Goal: Transaction & Acquisition: Purchase product/service

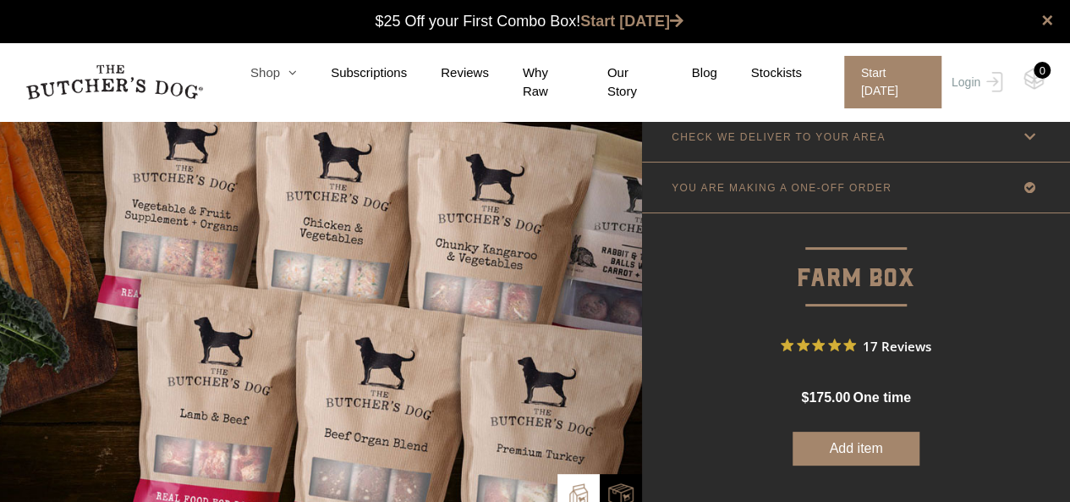
click at [284, 80] on link "Shop" at bounding box center [257, 72] width 80 height 19
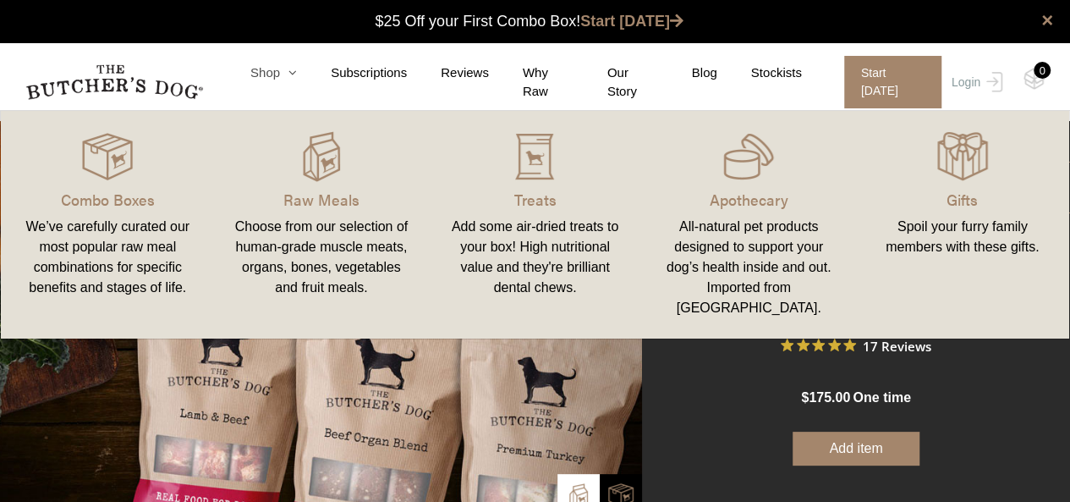
click at [285, 80] on link "Shop" at bounding box center [257, 72] width 80 height 19
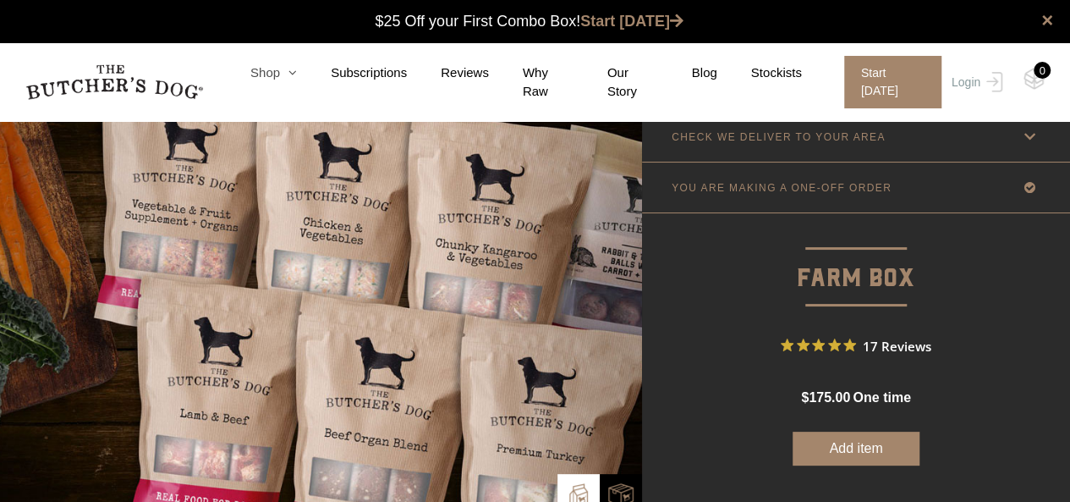
click at [285, 80] on link "Shop" at bounding box center [257, 72] width 80 height 19
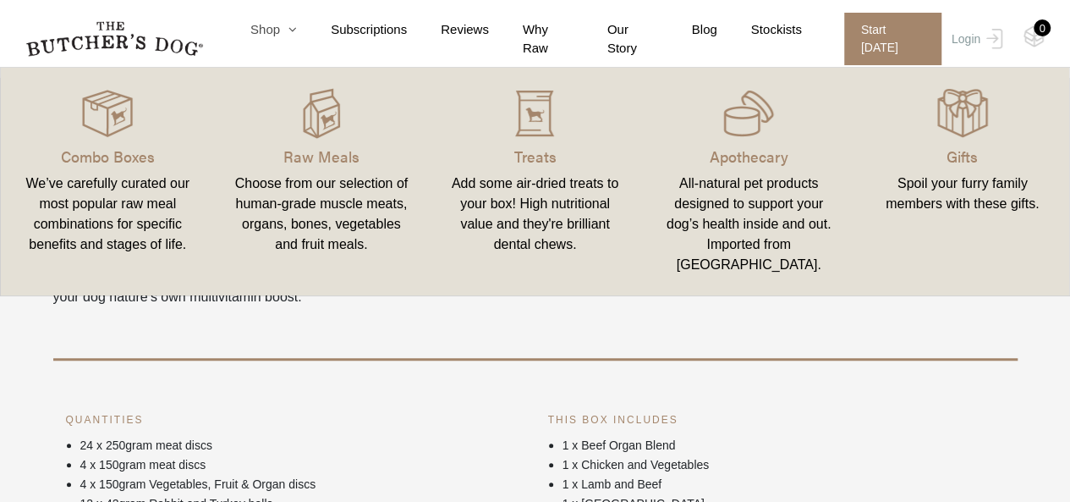
scroll to position [592, 0]
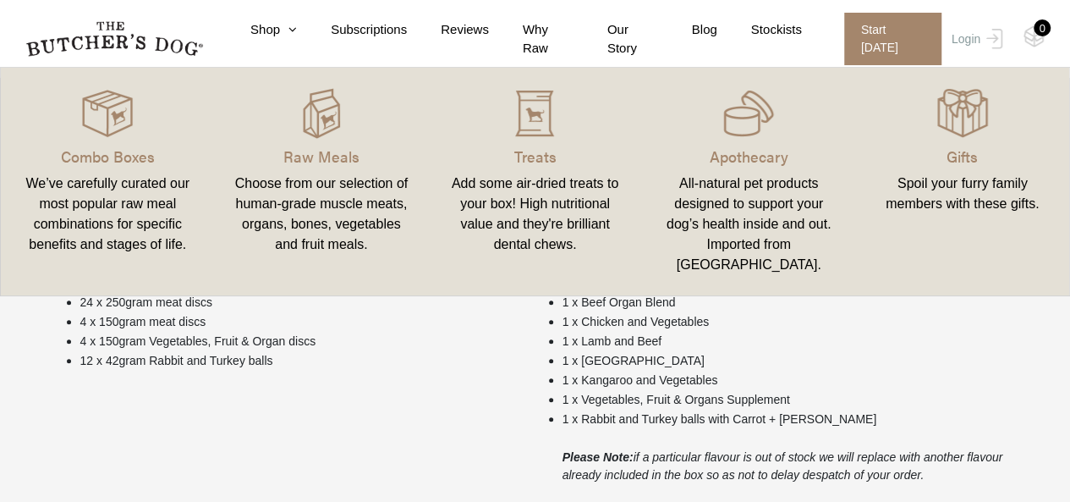
click at [432, 348] on p "4 x 150gram Vegetables, Fruit & Organ discs" at bounding box center [301, 341] width 442 height 18
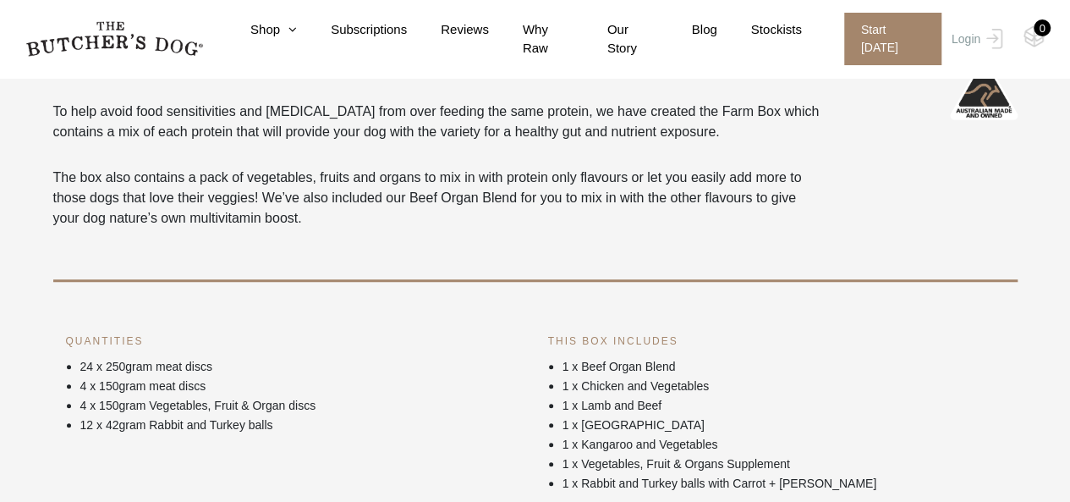
scroll to position [423, 0]
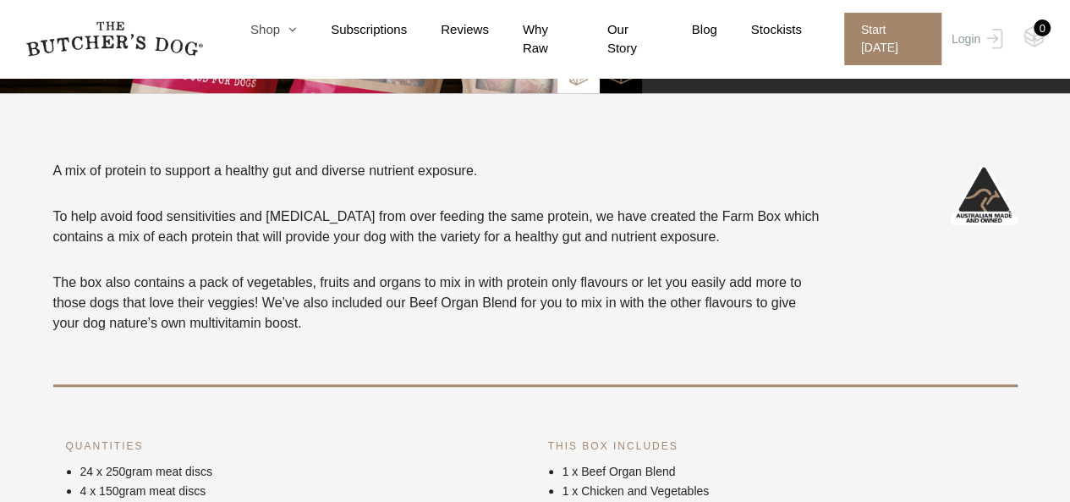
click at [284, 43] on nav "0 Shop Combo Boxes Treats" at bounding box center [535, 39] width 1070 height 78
click at [282, 37] on link "Shop" at bounding box center [257, 29] width 80 height 19
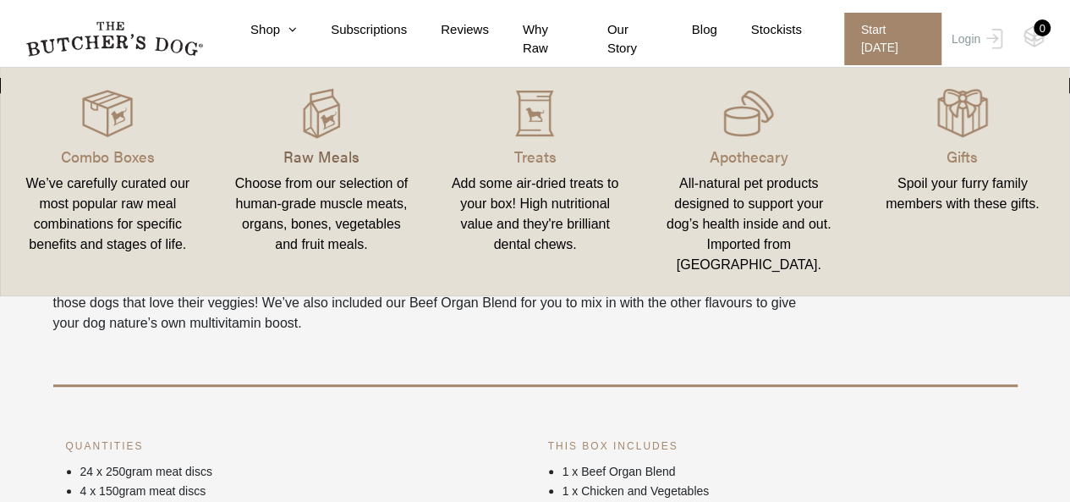
click at [306, 145] on p "Raw Meals" at bounding box center [321, 156] width 173 height 23
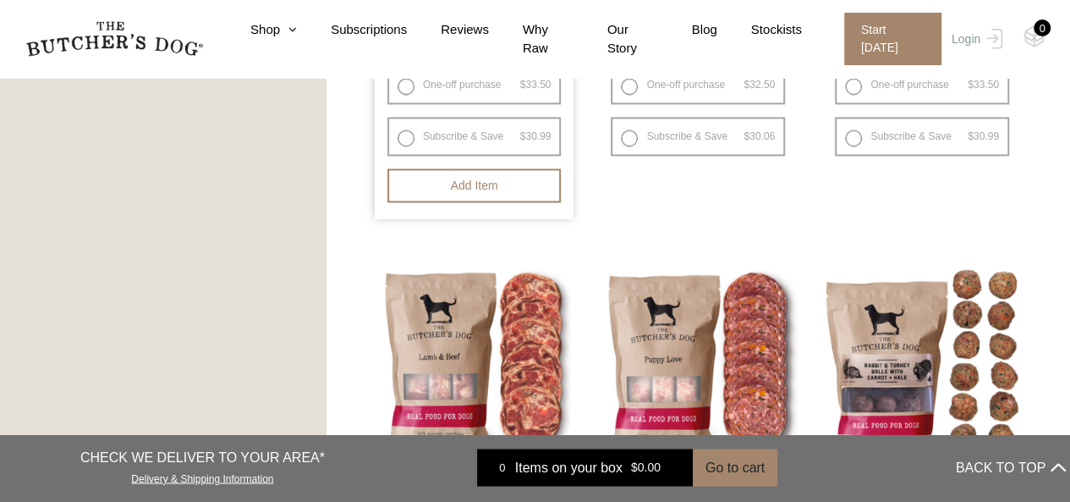
scroll to position [1100, 0]
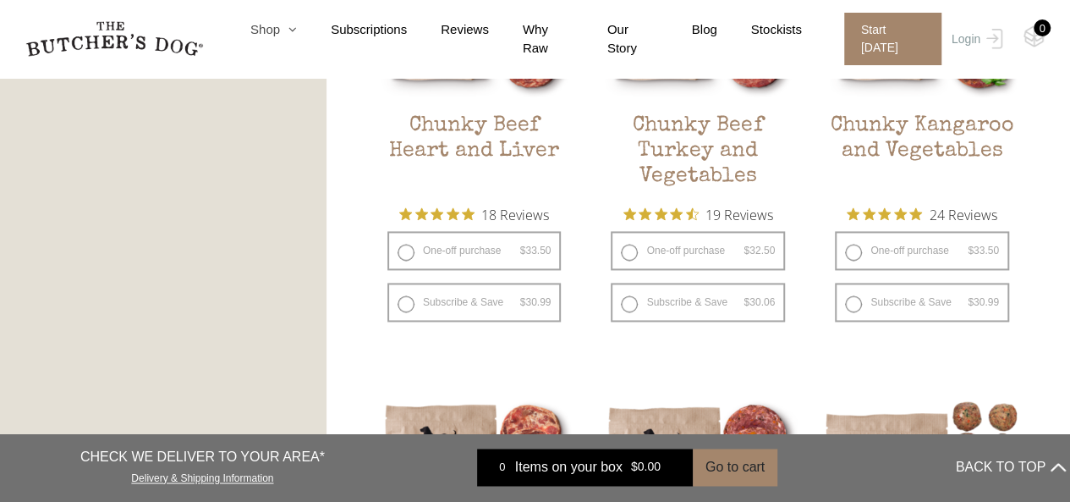
click at [272, 33] on link "Shop" at bounding box center [257, 29] width 80 height 19
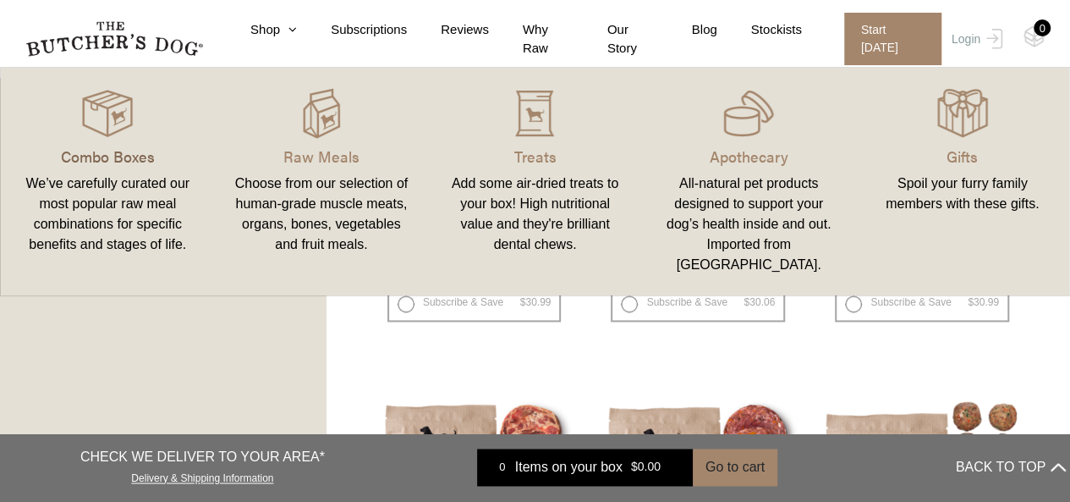
click at [105, 153] on p "Combo Boxes" at bounding box center [107, 156] width 173 height 23
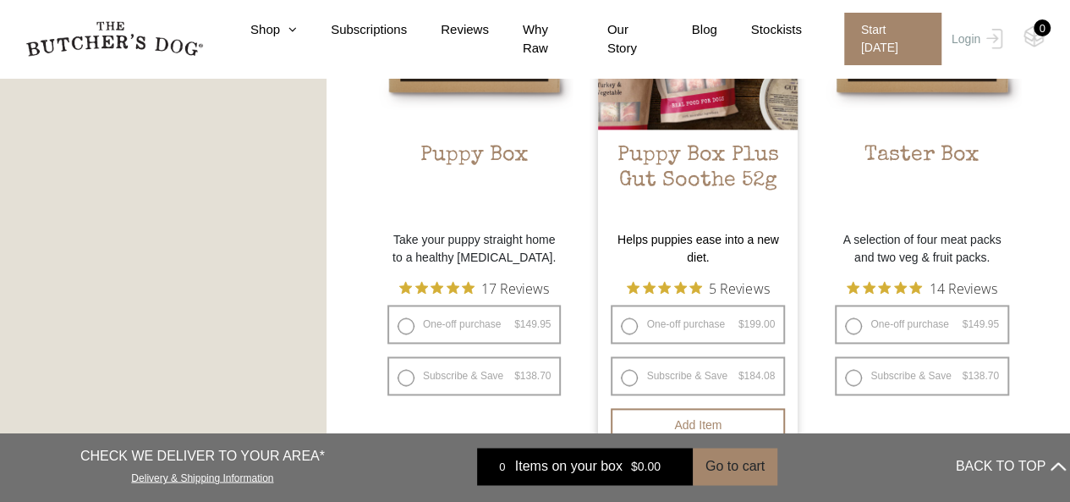
scroll to position [1184, 0]
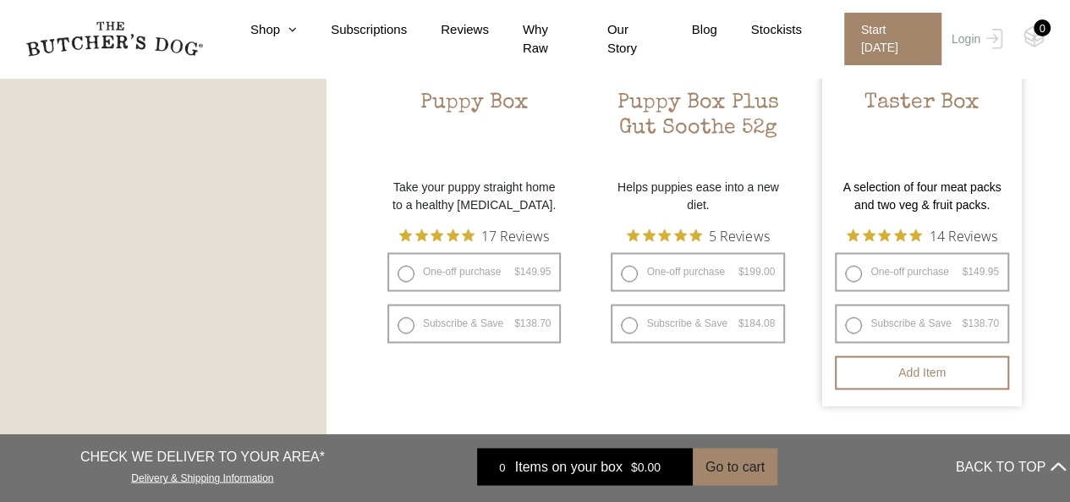
click at [908, 106] on h2 "Taster Box" at bounding box center [922, 131] width 200 height 80
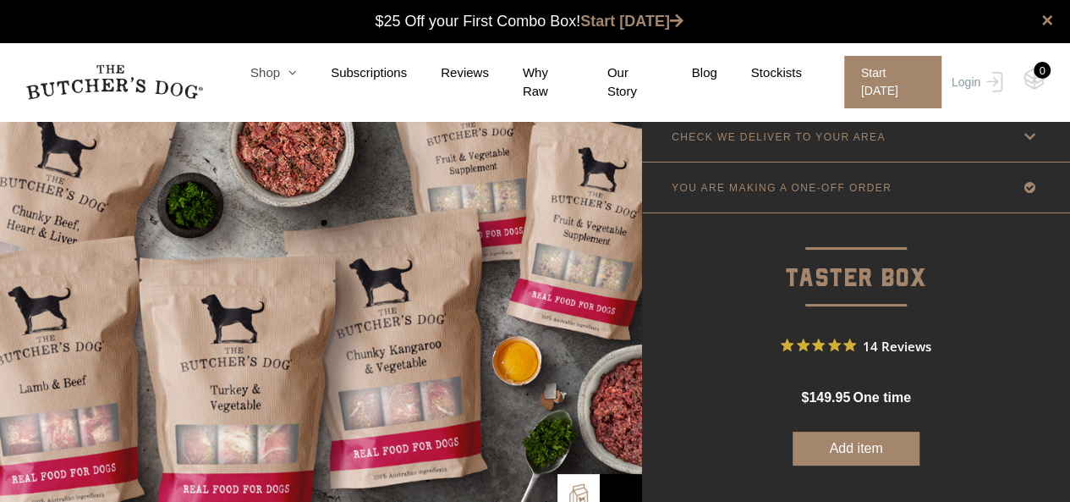
click at [271, 77] on link "Shop" at bounding box center [257, 72] width 80 height 19
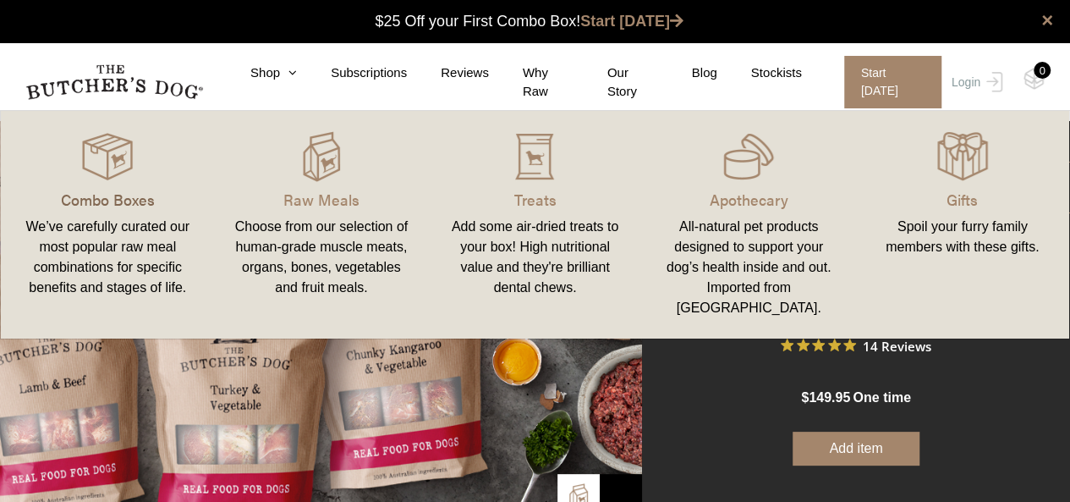
click at [124, 194] on p "Combo Boxes" at bounding box center [107, 199] width 173 height 23
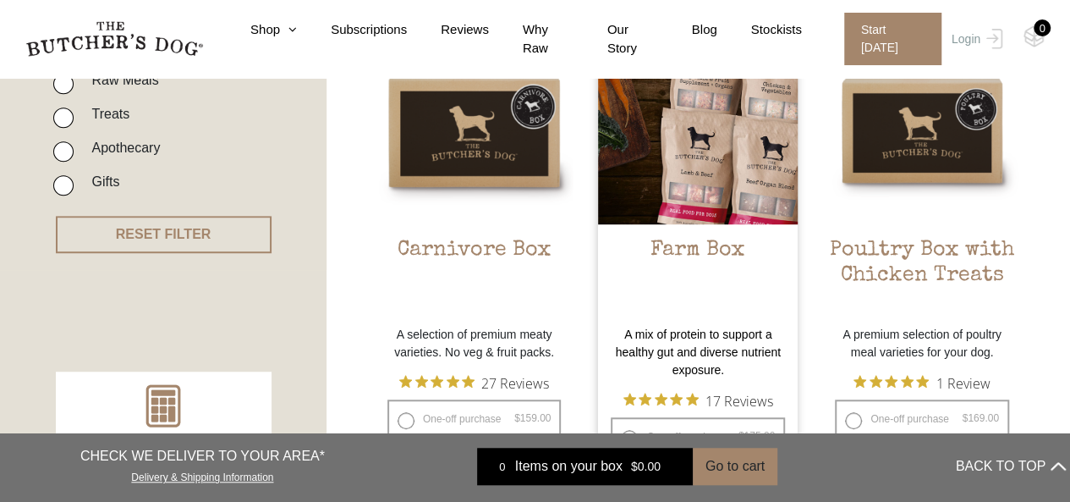
scroll to position [508, 0]
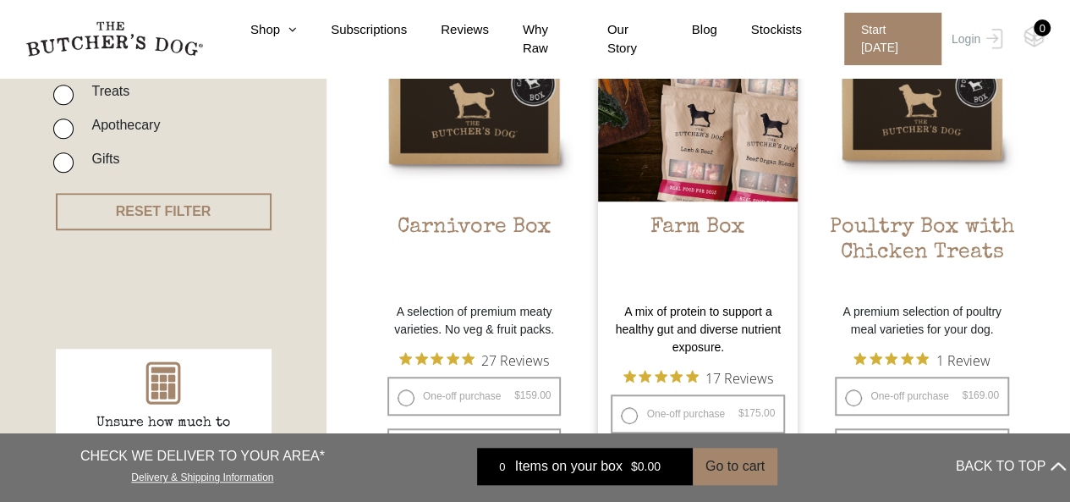
click at [687, 228] on h2 "Farm Box" at bounding box center [698, 255] width 200 height 80
click at [697, 231] on h2 "Farm Box" at bounding box center [698, 255] width 200 height 80
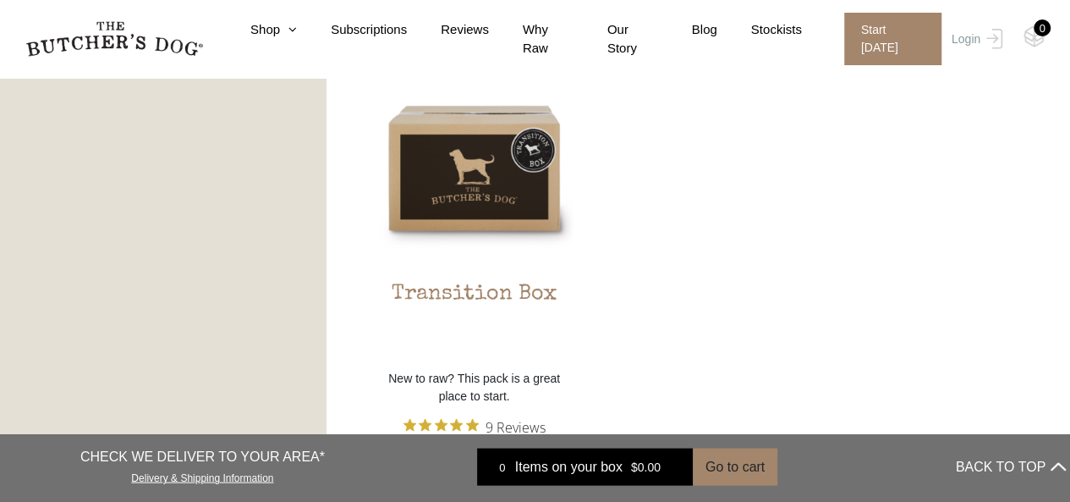
scroll to position [1523, 0]
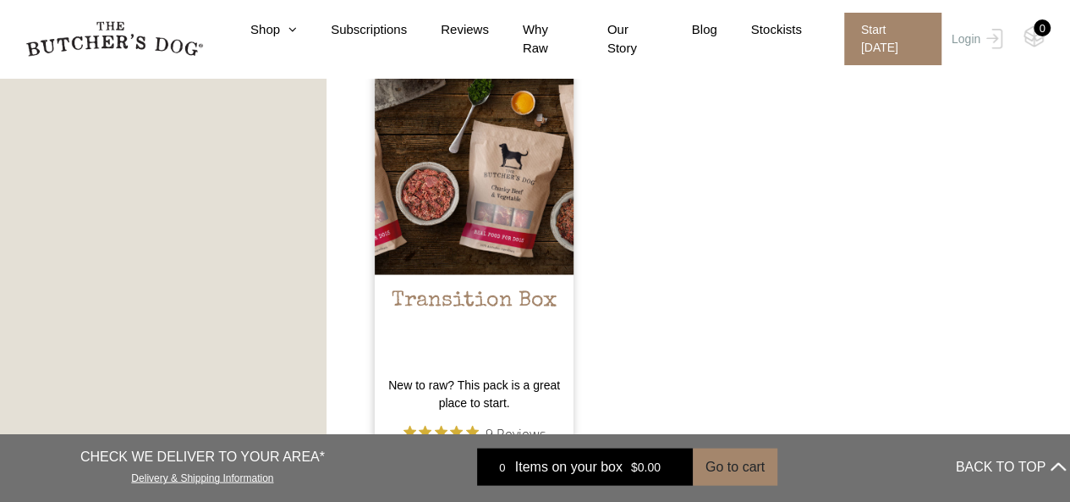
click at [479, 302] on h2 "Transition Box" at bounding box center [475, 328] width 200 height 80
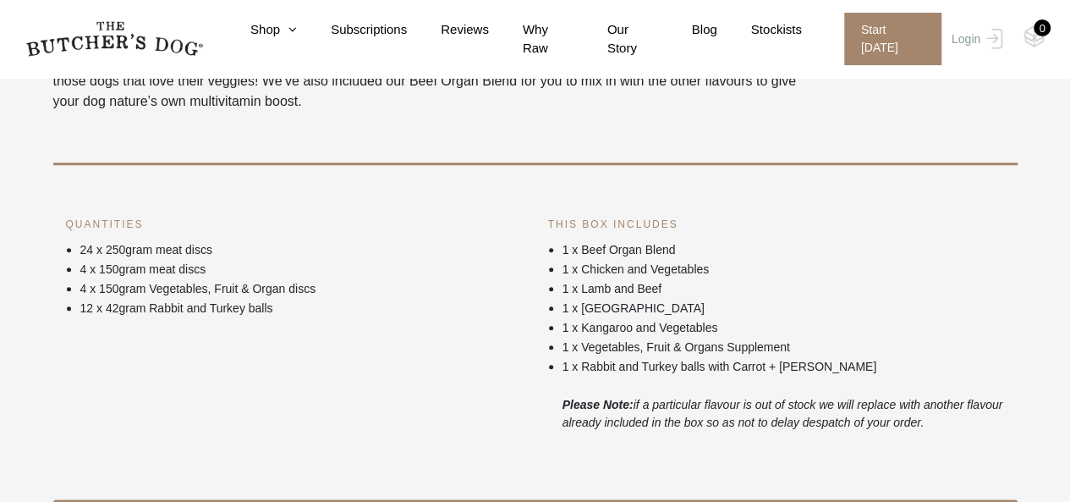
scroll to position [677, 0]
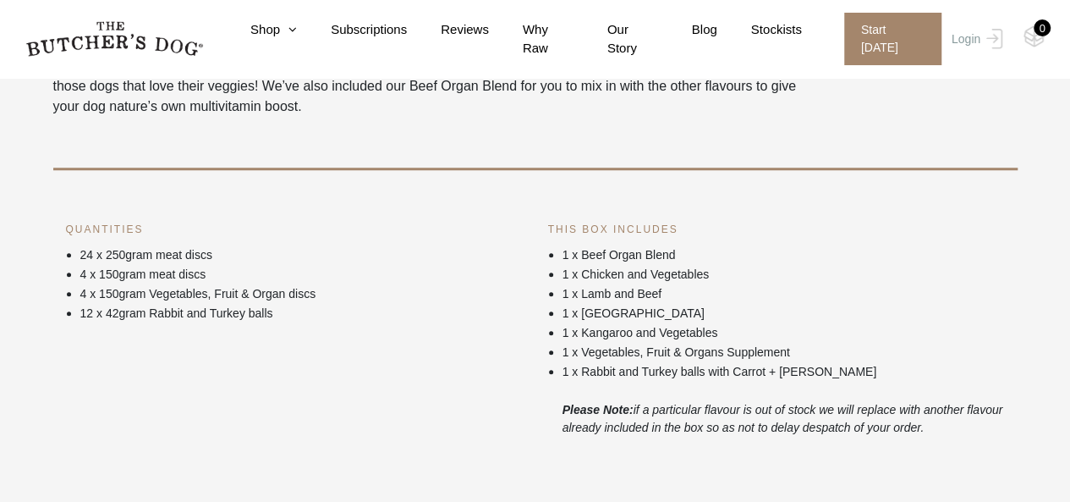
scroll to position [677, 0]
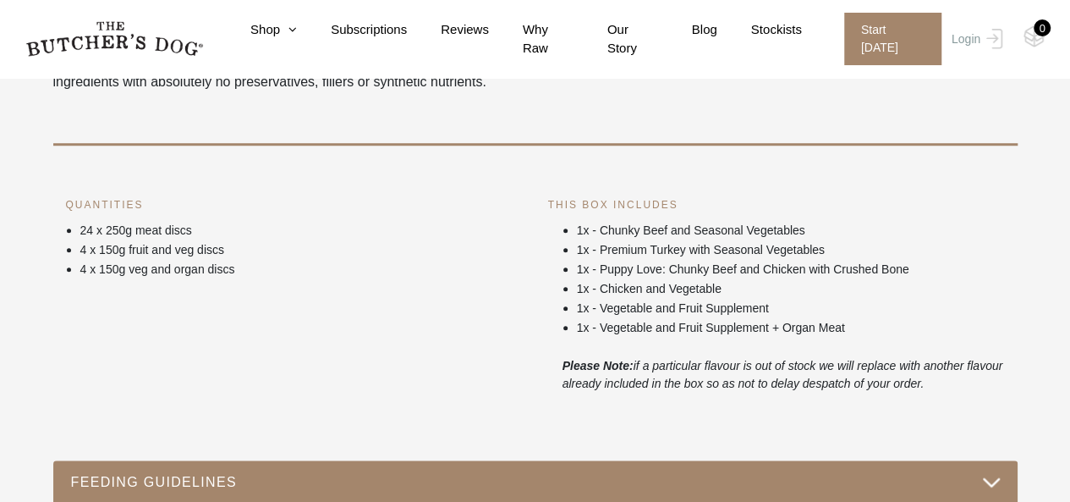
scroll to position [592, 0]
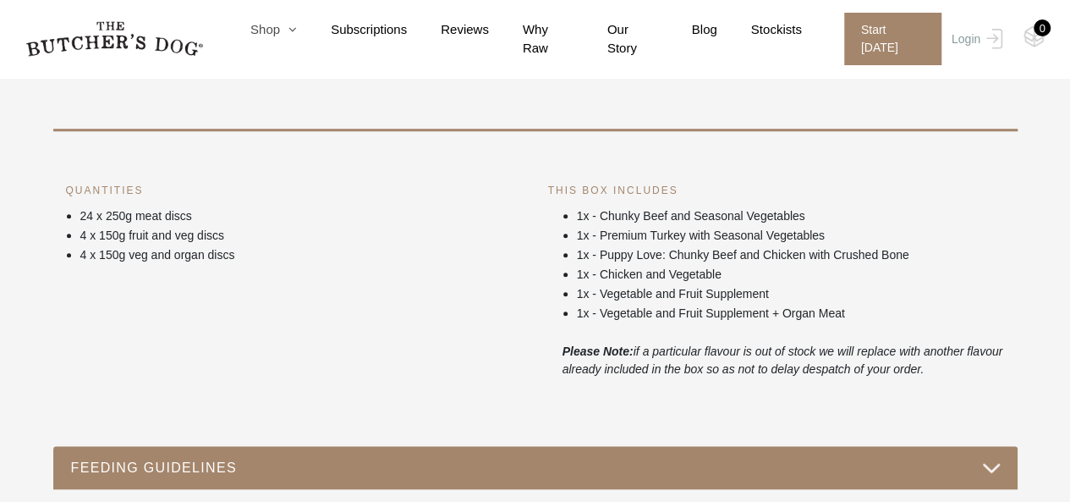
click at [286, 38] on link "Shop" at bounding box center [257, 29] width 80 height 19
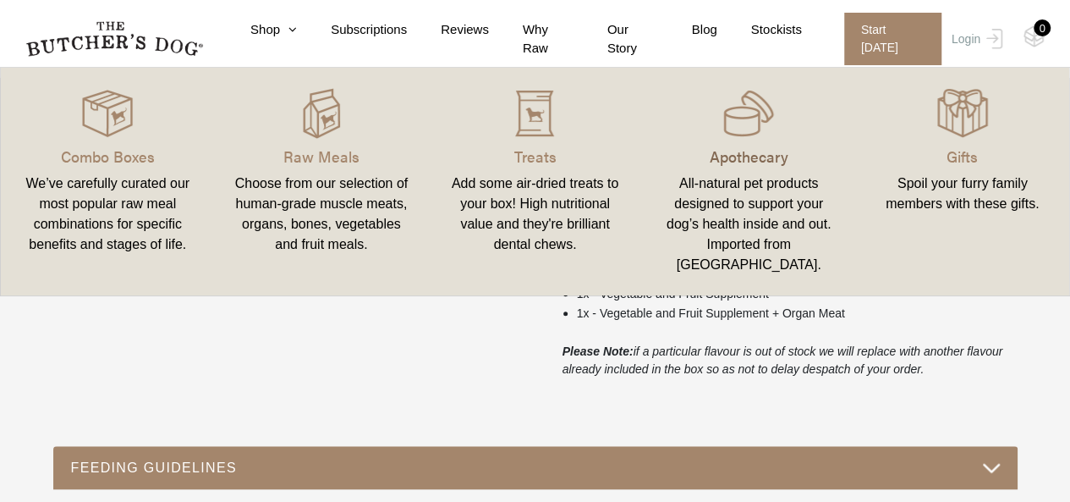
click at [733, 153] on p "Apothecary" at bounding box center [748, 156] width 173 height 23
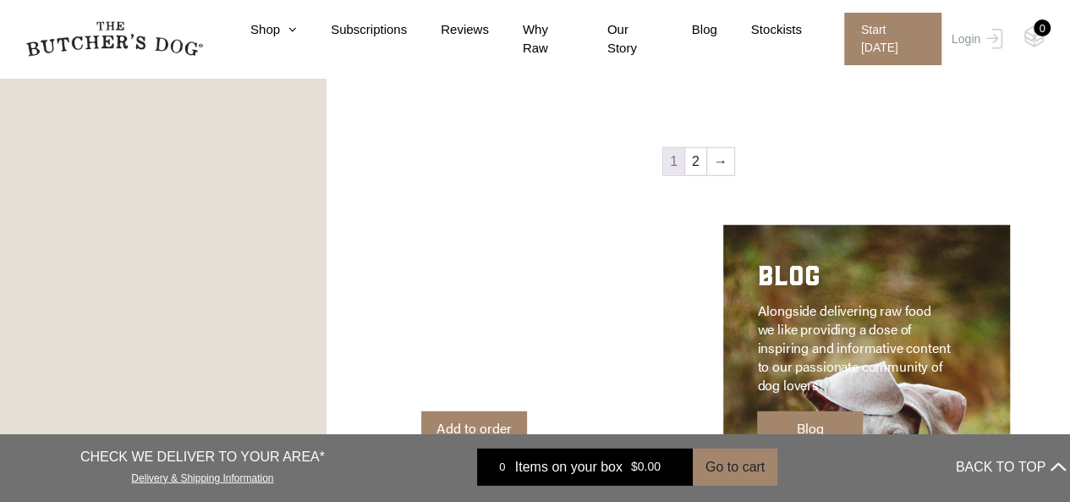
scroll to position [2115, 0]
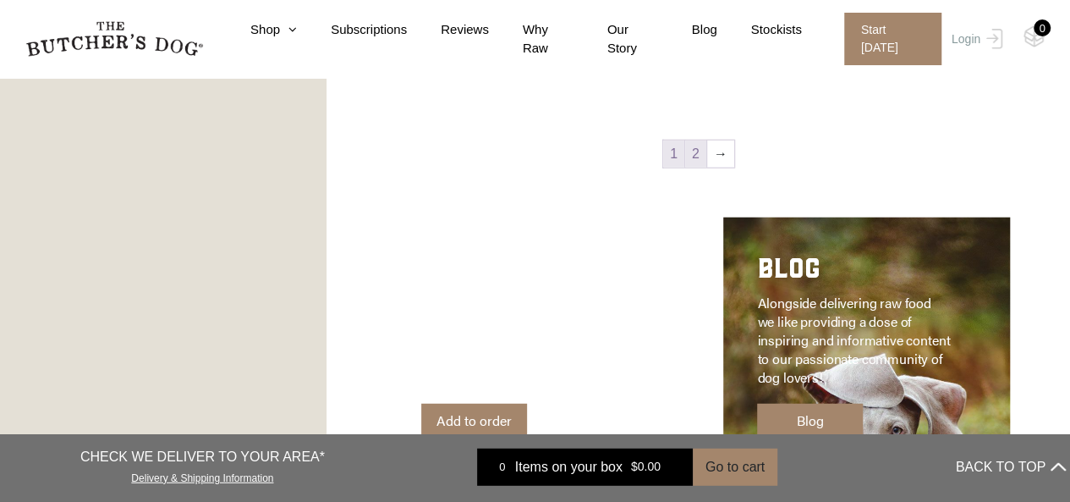
click at [695, 156] on link "2" at bounding box center [695, 153] width 21 height 27
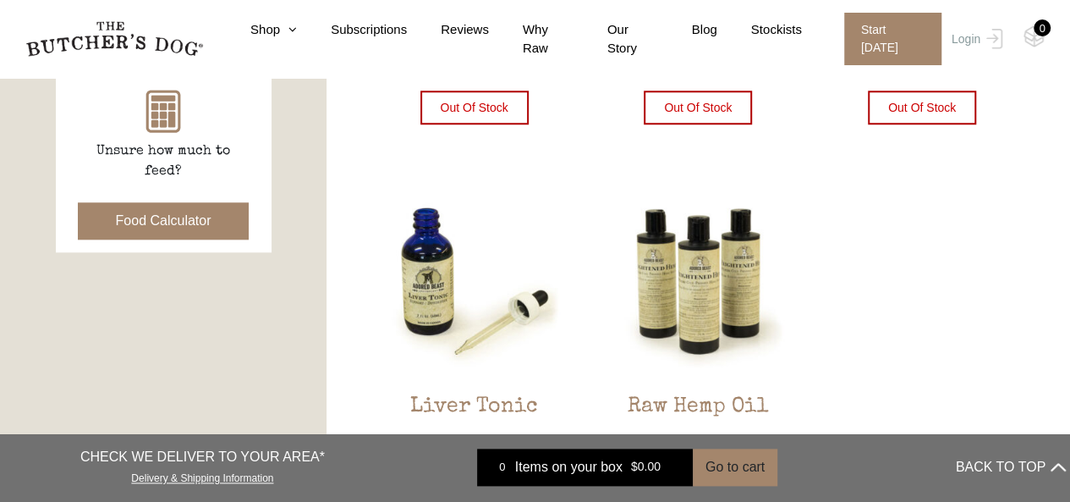
scroll to position [805, 0]
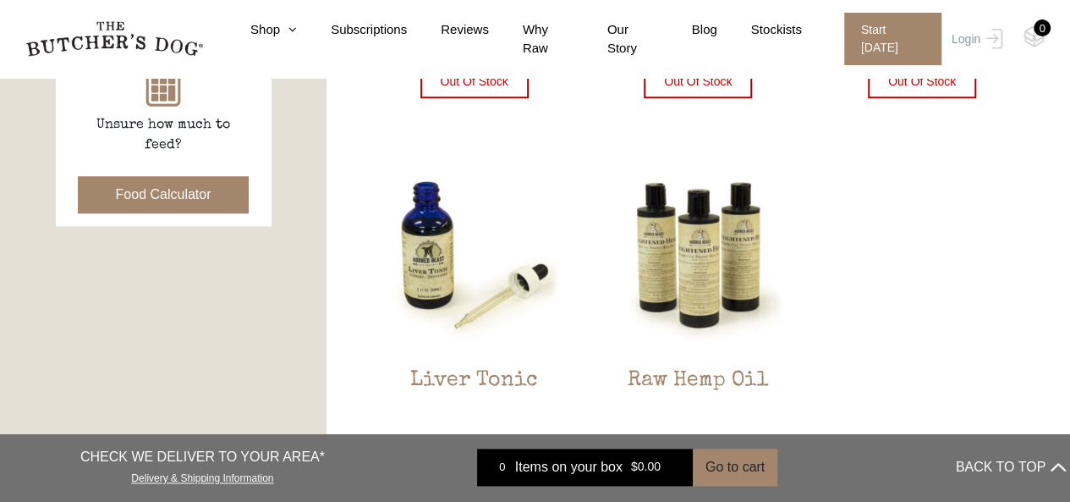
click at [170, 200] on button "Food Calculator" at bounding box center [164, 194] width 172 height 37
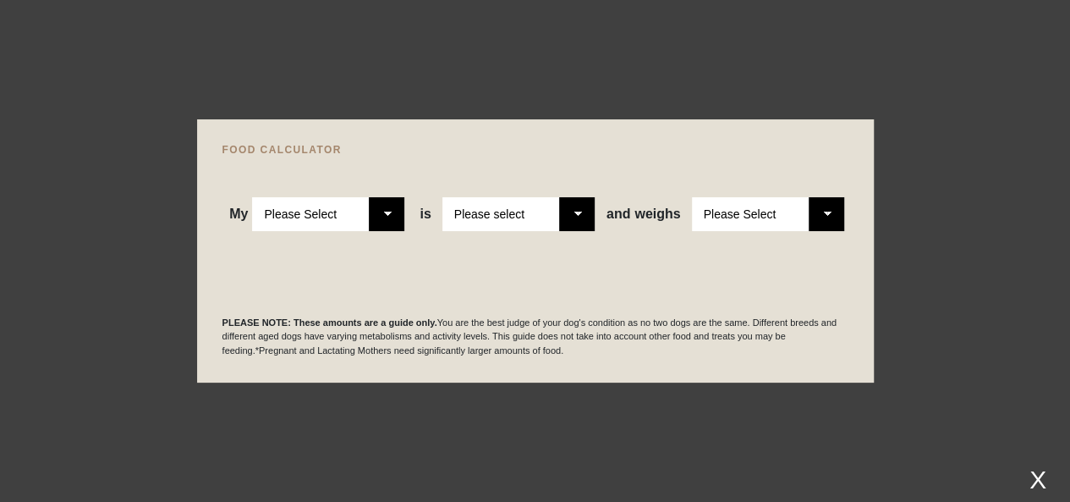
click at [385, 214] on select "Please Select Adult Dog Puppy" at bounding box center [328, 214] width 152 height 34
select select "adult"
click at [253, 197] on select "Please Select Adult Dog Puppy" at bounding box center [328, 214] width 152 height 34
click at [576, 214] on select "Please select a healthy weight overweight" at bounding box center [518, 214] width 152 height 34
select select "0"
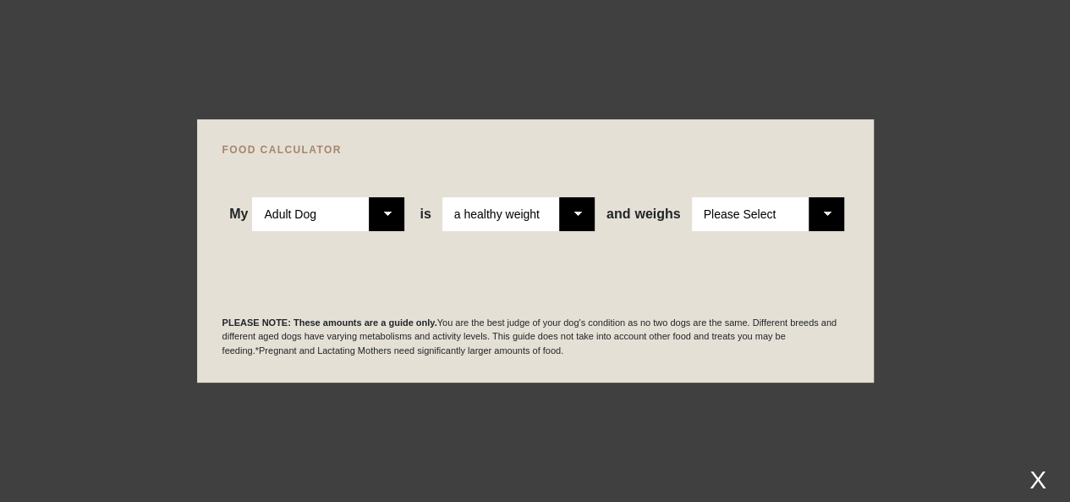
click at [443, 197] on select "Please select a healthy weight overweight" at bounding box center [518, 214] width 152 height 34
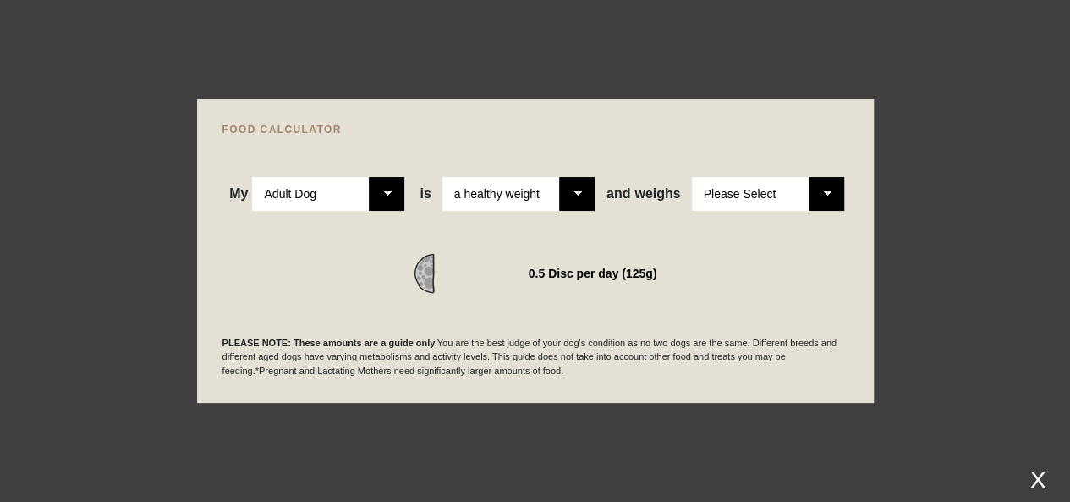
click at [826, 192] on select "Please Select 1kg 2kg 3kg 4kg 5kg 6kg 7kg 8kg 9kg 10kg 11kg 12kg 13kg 14kg 15kg…" at bounding box center [768, 194] width 152 height 34
select select "15"
click at [692, 177] on select "Please Select 1kg 2kg 3kg 4kg 5kg 6kg 7kg 8kg 9kg 10kg 11kg 12kg 13kg 14kg 15kg…" at bounding box center [768, 194] width 152 height 34
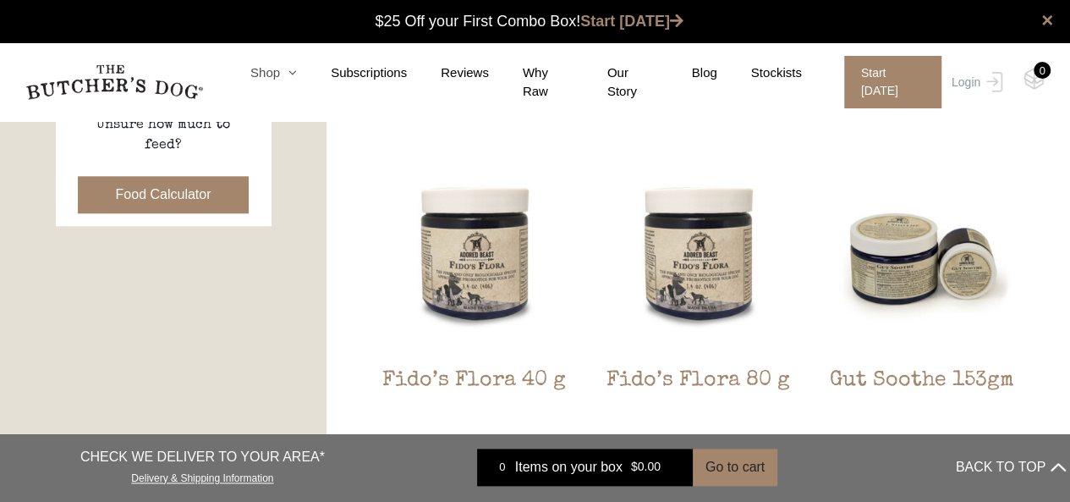
click at [281, 80] on link "Shop" at bounding box center [257, 72] width 80 height 19
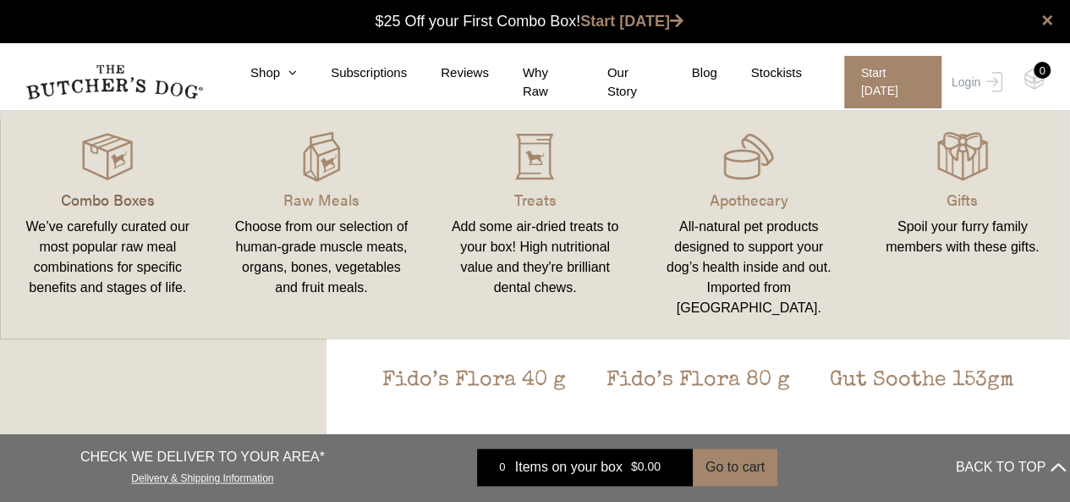
click at [103, 194] on p "Combo Boxes" at bounding box center [107, 199] width 173 height 23
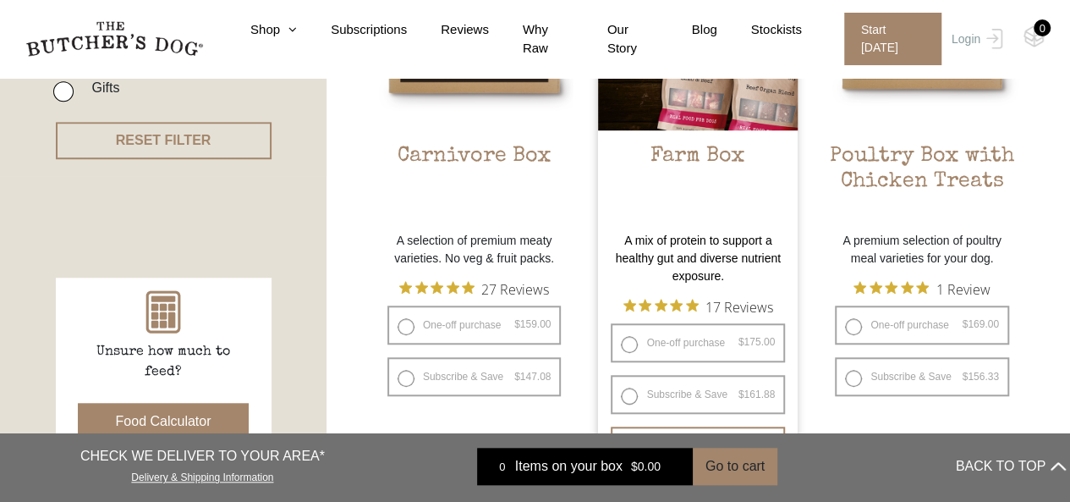
scroll to position [508, 0]
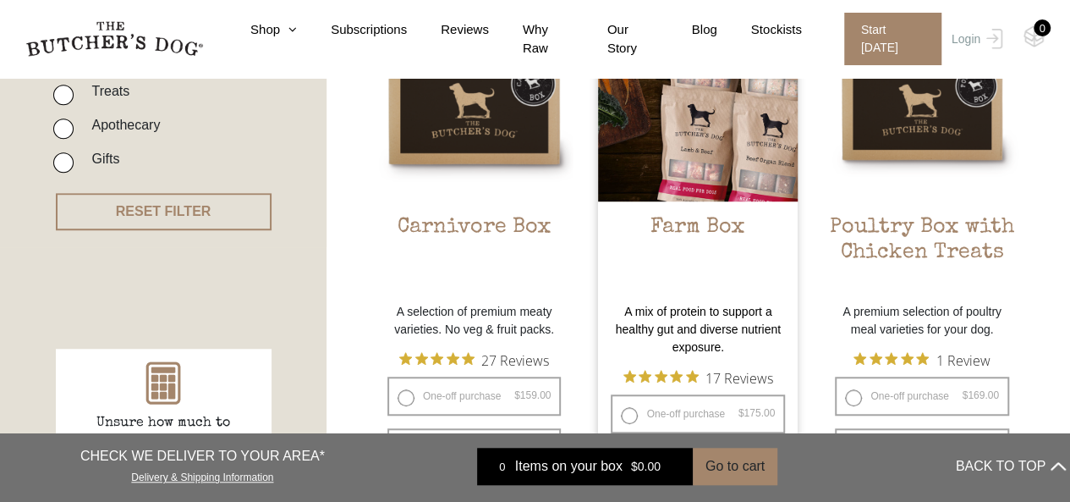
click at [678, 229] on h2 "Farm Box" at bounding box center [698, 255] width 200 height 80
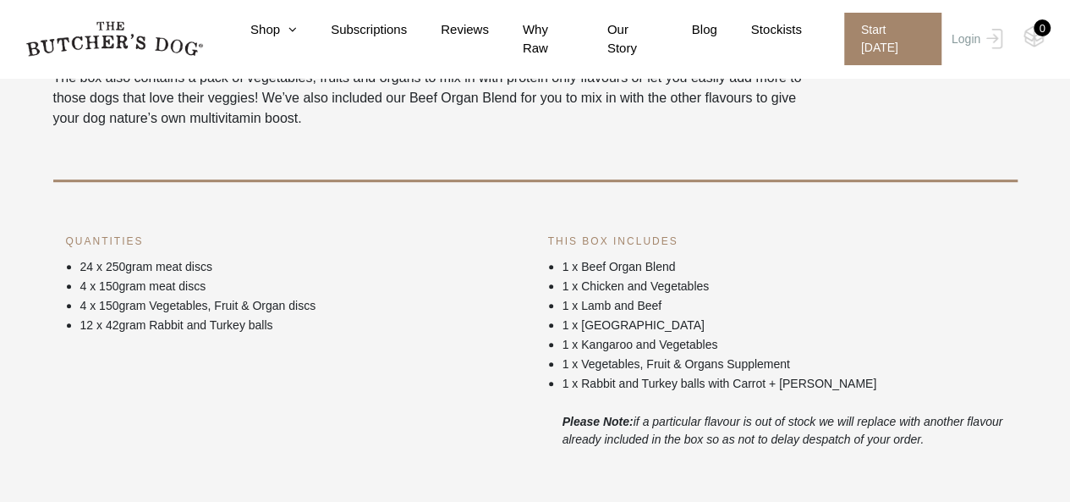
scroll to position [592, 0]
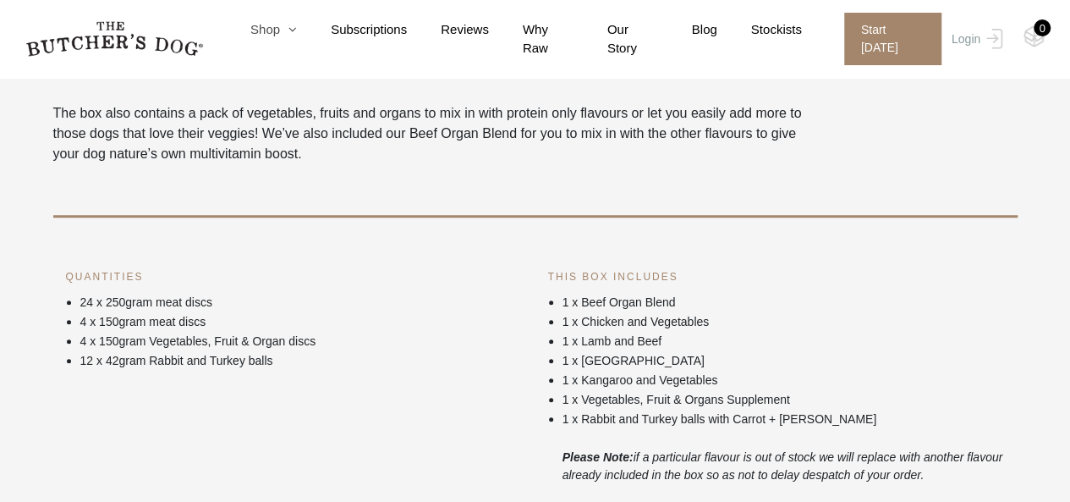
click at [296, 34] on icon at bounding box center [288, 29] width 17 height 13
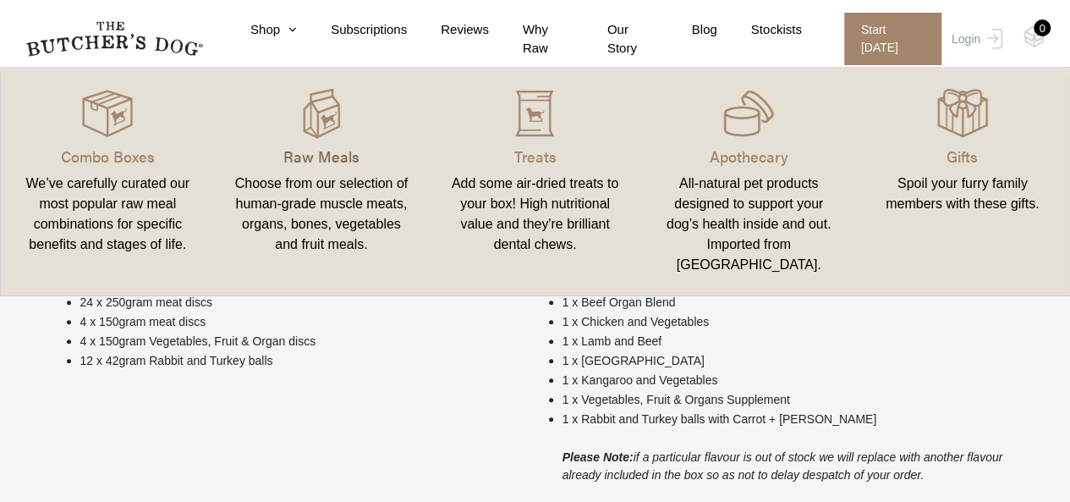
click at [333, 155] on p "Raw Meals" at bounding box center [321, 156] width 173 height 23
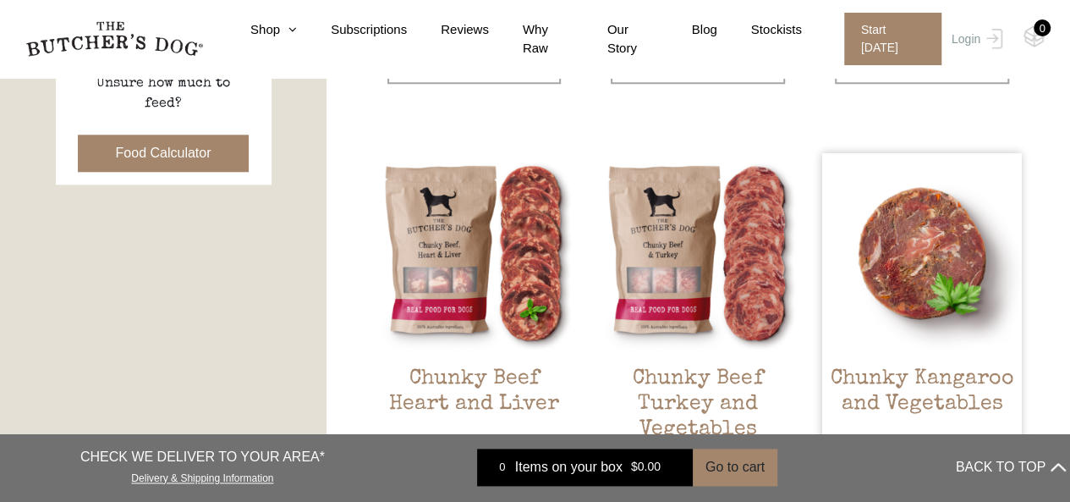
scroll to position [1015, 0]
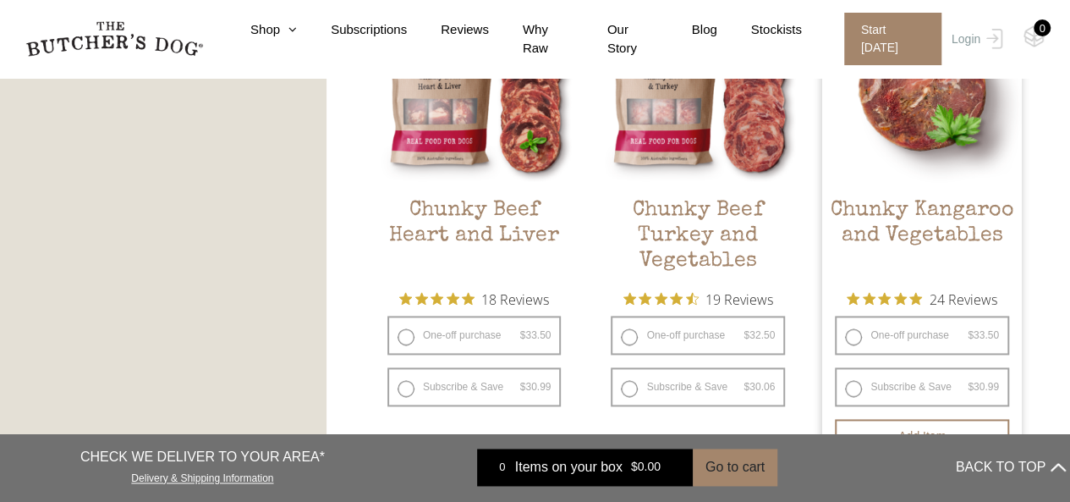
click at [936, 238] on h2 "Chunky Kangaroo and Vegetables" at bounding box center [922, 238] width 200 height 80
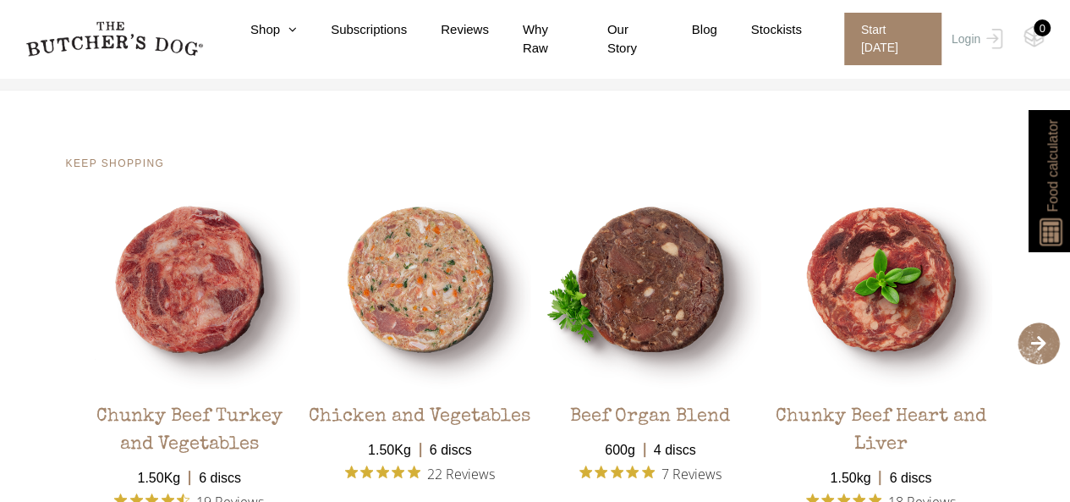
scroll to position [3215, 0]
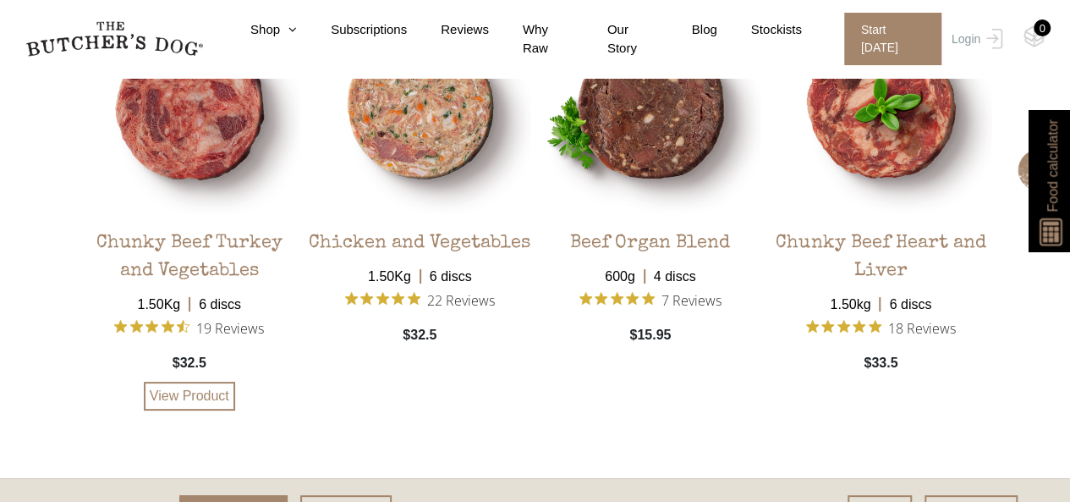
click at [207, 140] on img at bounding box center [190, 106] width 222 height 222
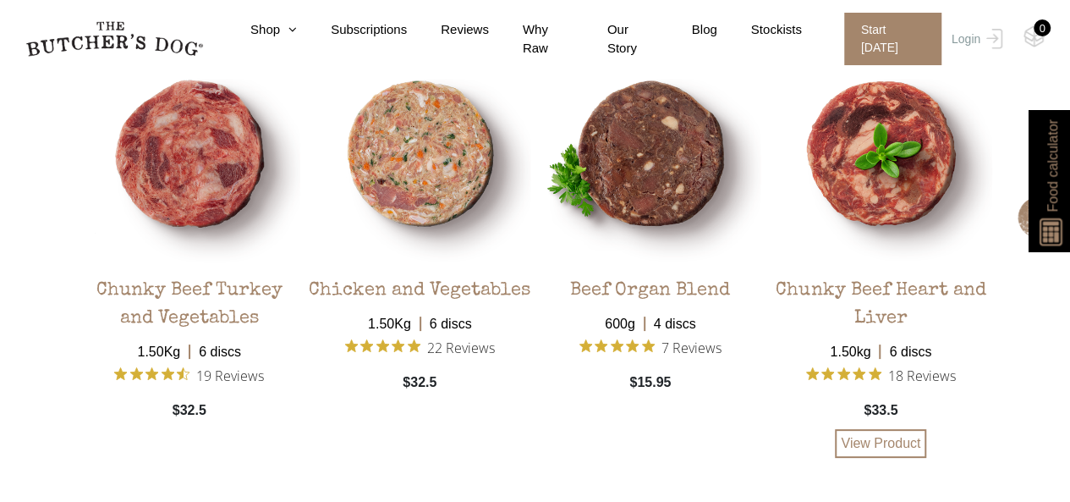
scroll to position [3130, 0]
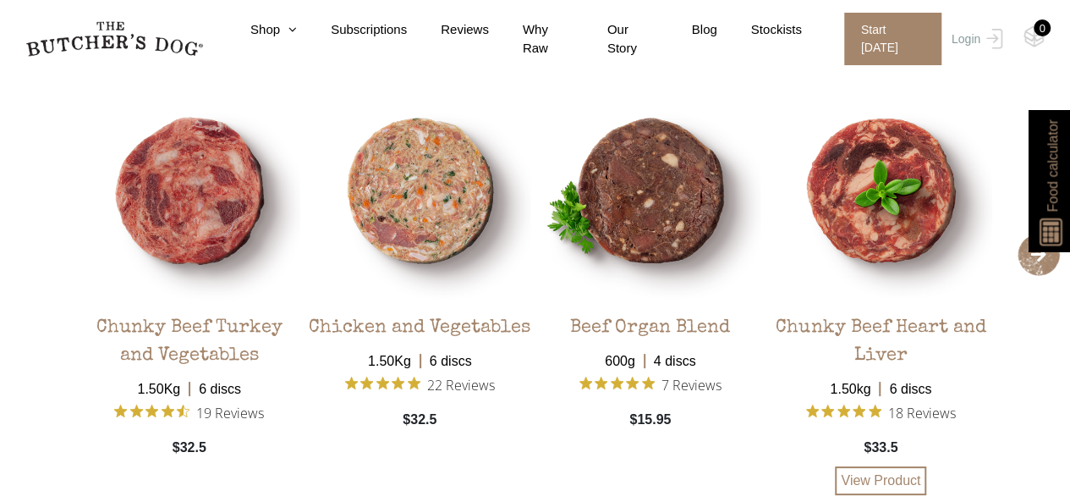
click at [868, 222] on img at bounding box center [881, 191] width 222 height 222
click at [890, 486] on link "View Product" at bounding box center [880, 480] width 91 height 29
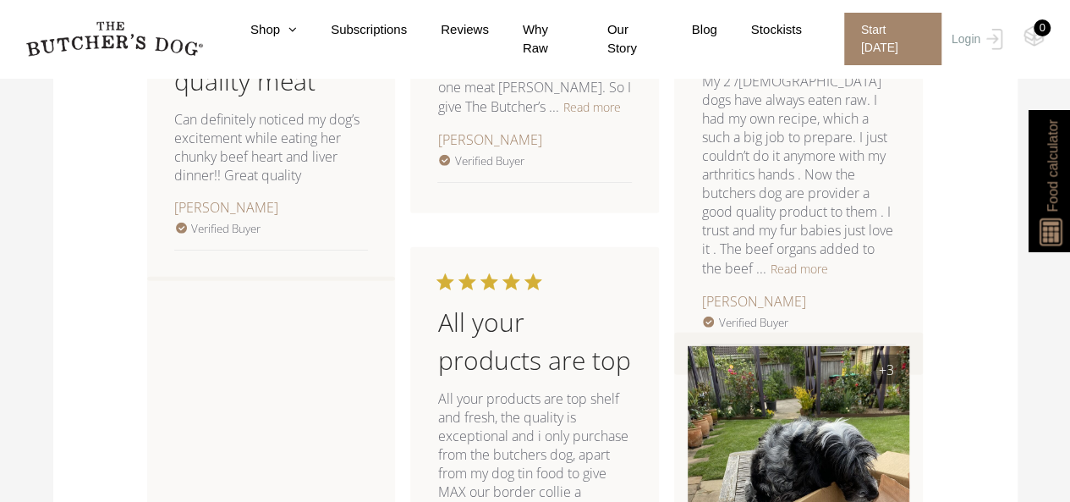
scroll to position [2284, 0]
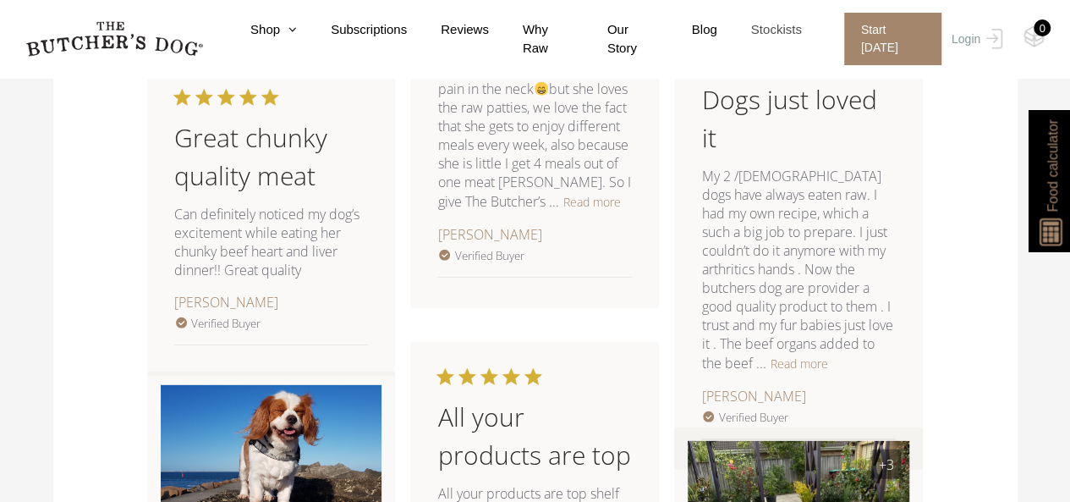
click at [771, 30] on link "Stockists" at bounding box center [759, 29] width 85 height 19
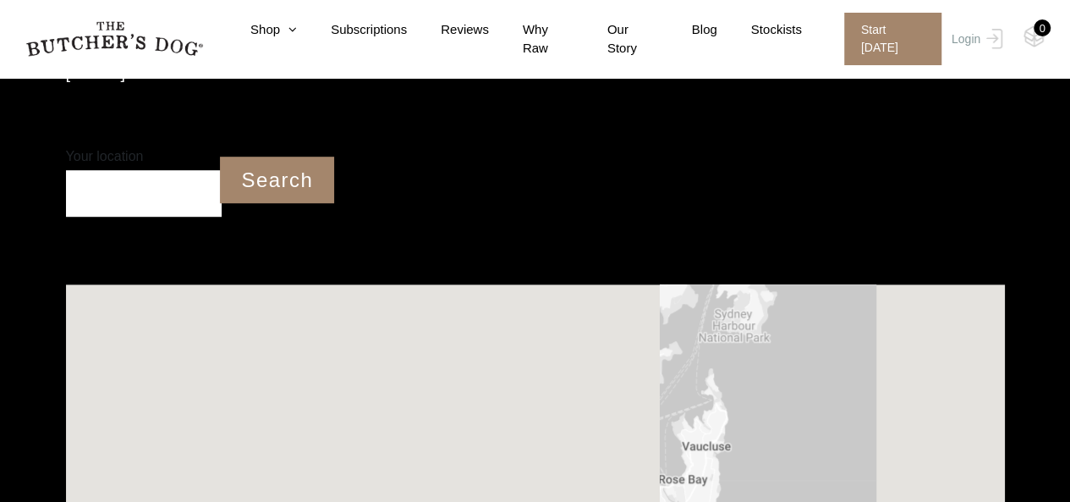
scroll to position [502, 0]
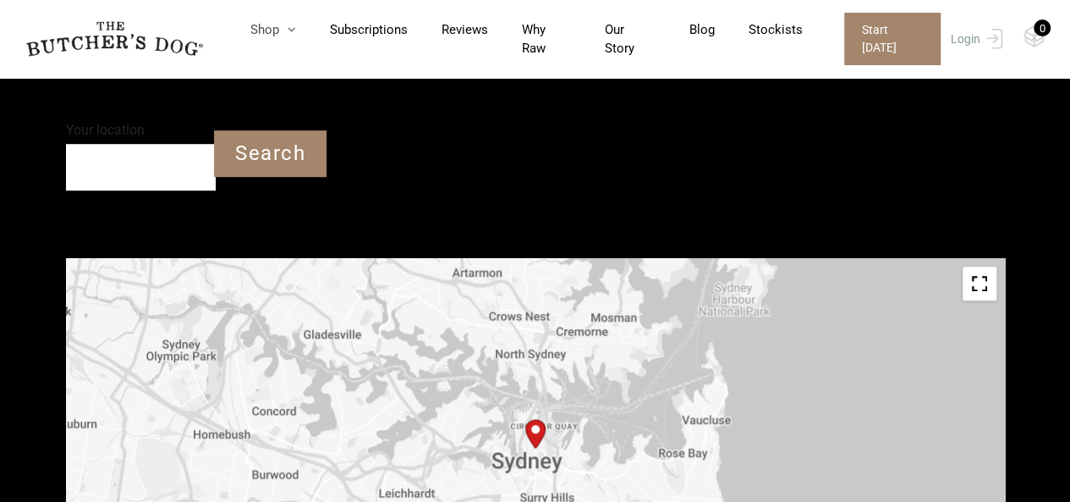
click at [284, 34] on link "Shop" at bounding box center [257, 29] width 80 height 19
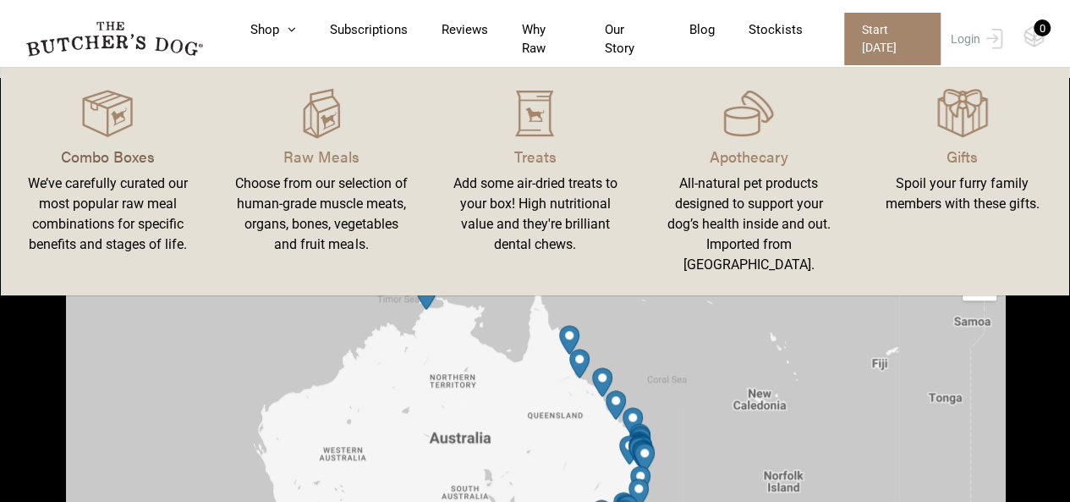
click at [116, 151] on p "Combo Boxes" at bounding box center [107, 156] width 173 height 23
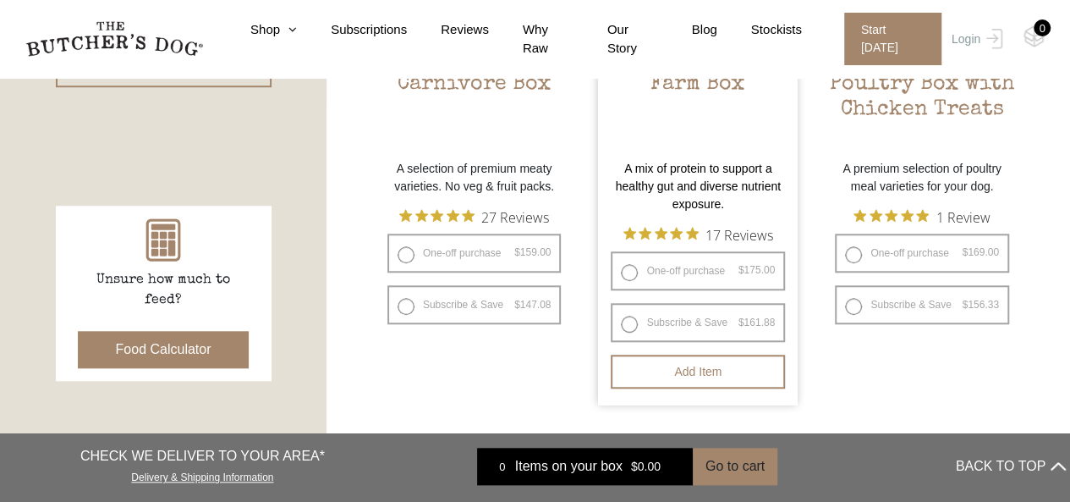
scroll to position [677, 0]
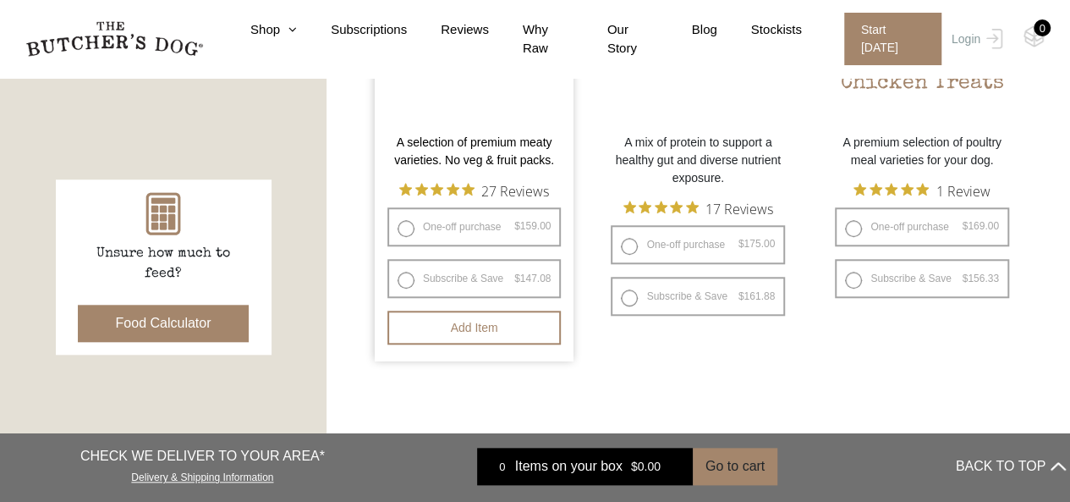
click at [452, 160] on p "A selection of premium meaty varieties. No veg & fruit packs." at bounding box center [475, 152] width 200 height 36
click at [447, 187] on icon "Rated 4.9 out of 5 stars from 27 reviews. Jump to reviews." at bounding box center [453, 189] width 13 height 13
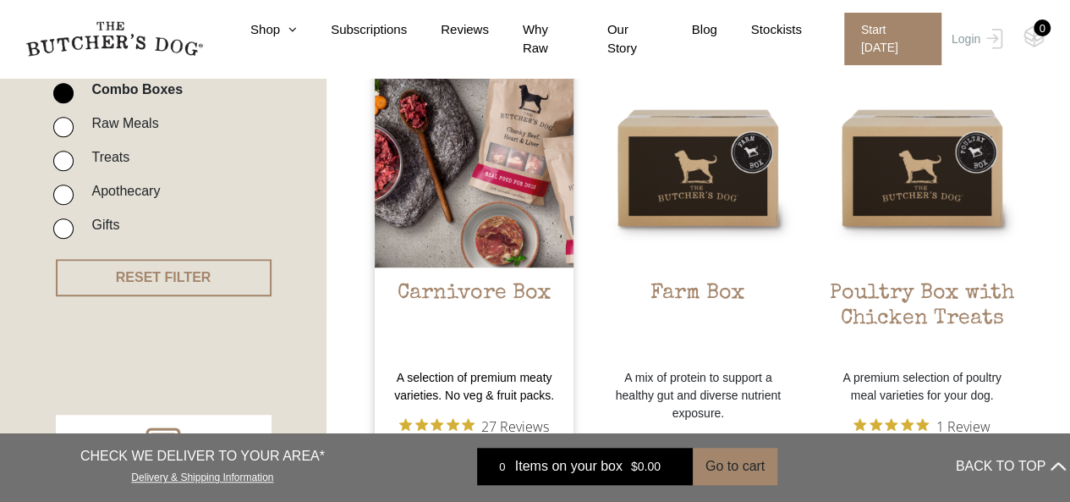
scroll to position [423, 0]
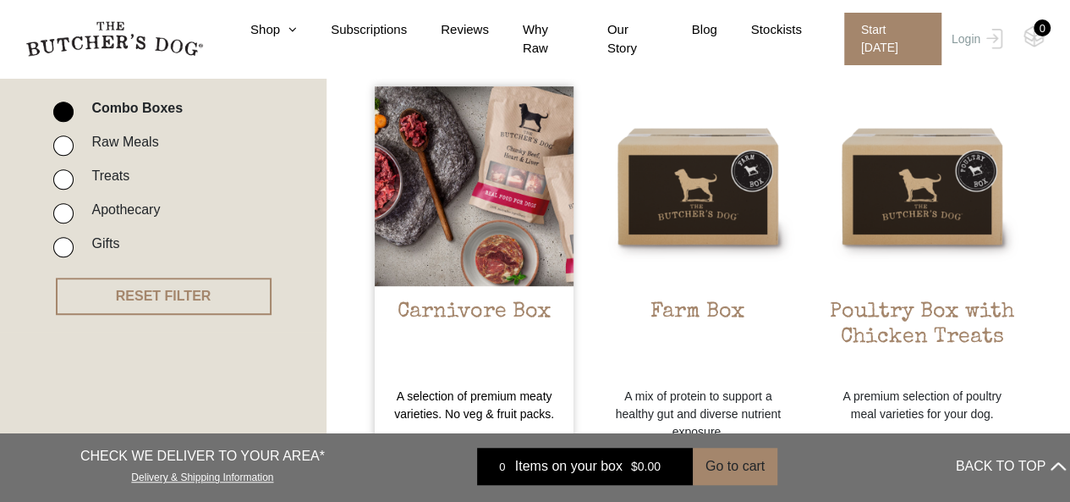
click at [469, 310] on h2 "Carnivore Box" at bounding box center [475, 339] width 200 height 80
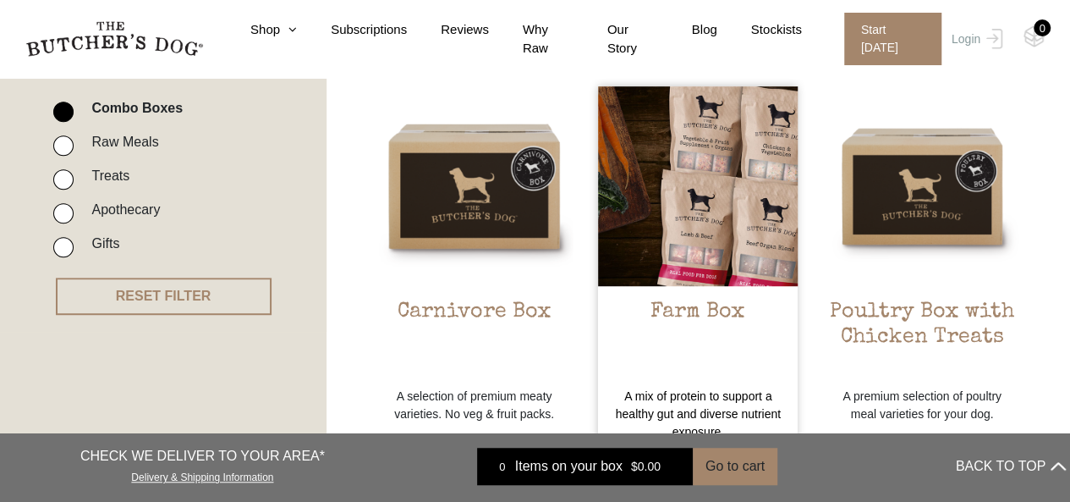
click at [675, 312] on h2 "Farm Box" at bounding box center [698, 339] width 200 height 80
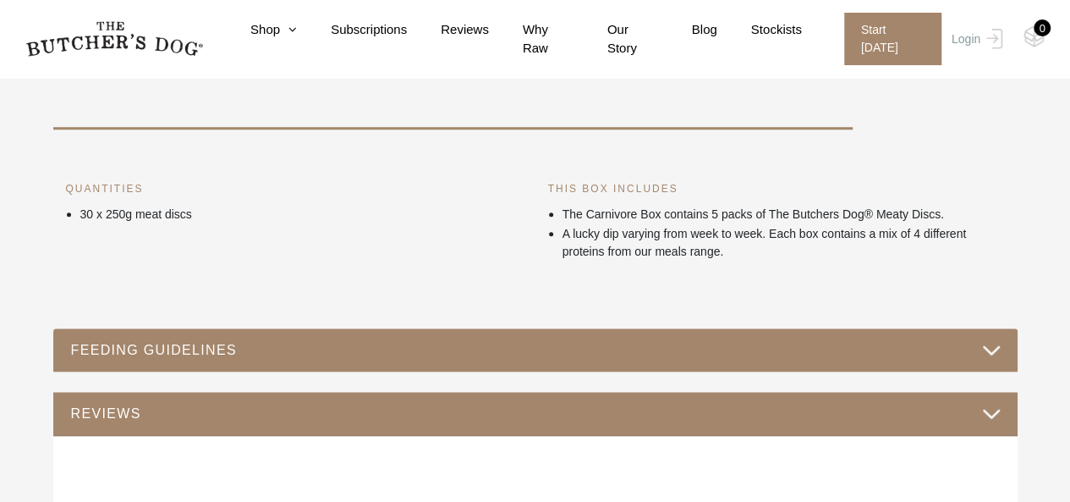
scroll to position [677, 0]
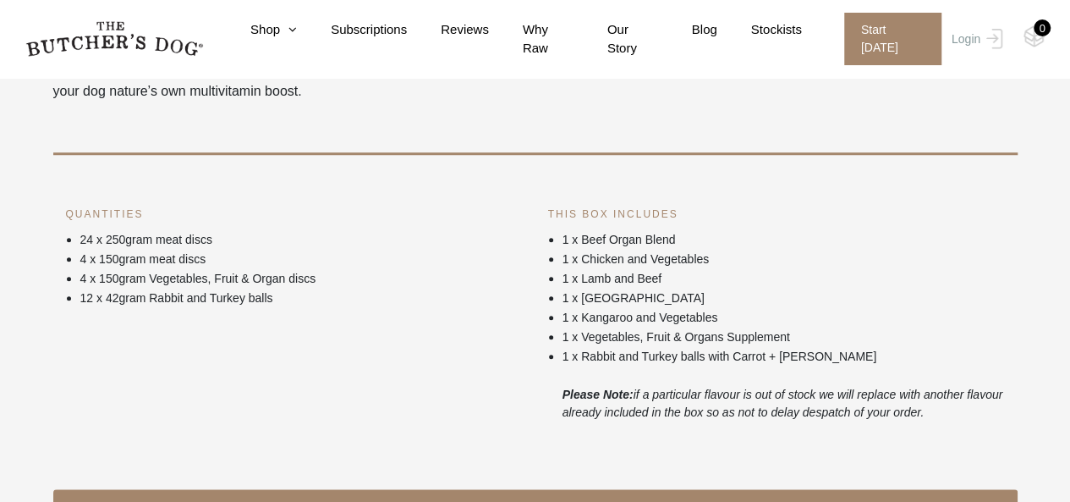
scroll to position [677, 0]
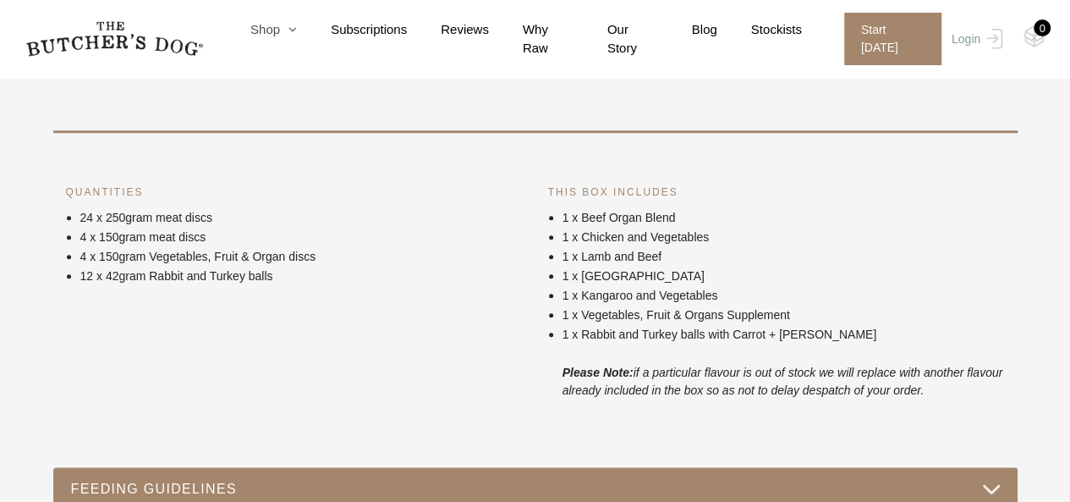
click at [275, 37] on link "Shop" at bounding box center [257, 29] width 80 height 19
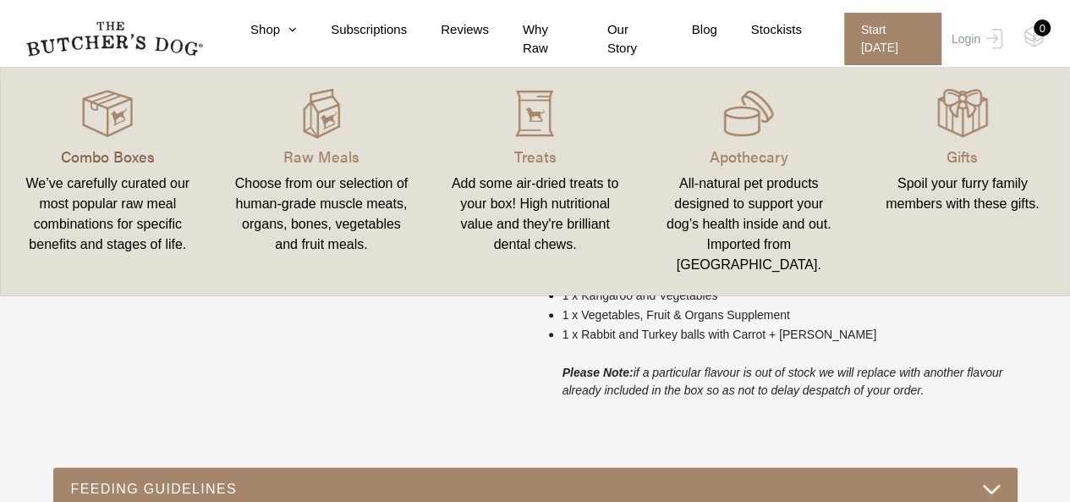
click at [129, 153] on p "Combo Boxes" at bounding box center [107, 156] width 173 height 23
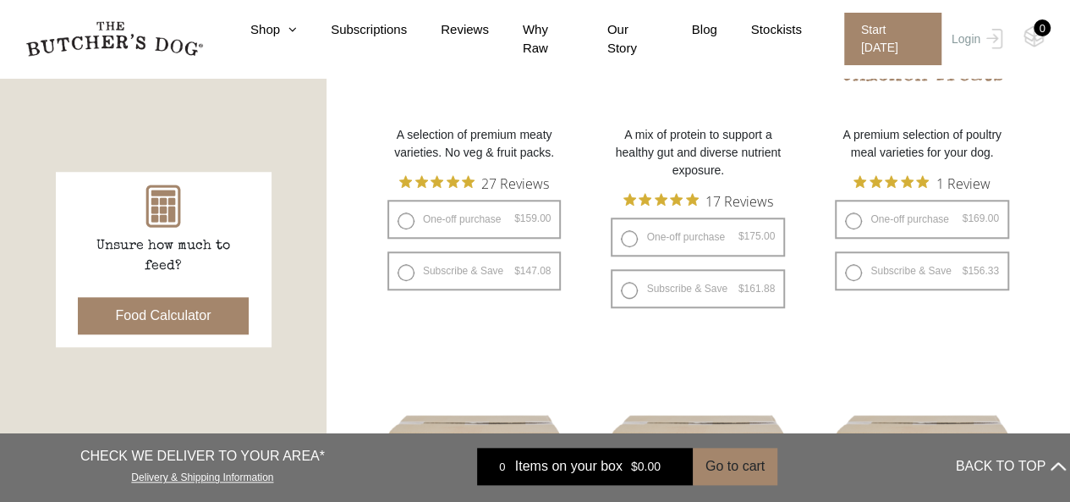
scroll to position [677, 0]
